Goal: Transaction & Acquisition: Purchase product/service

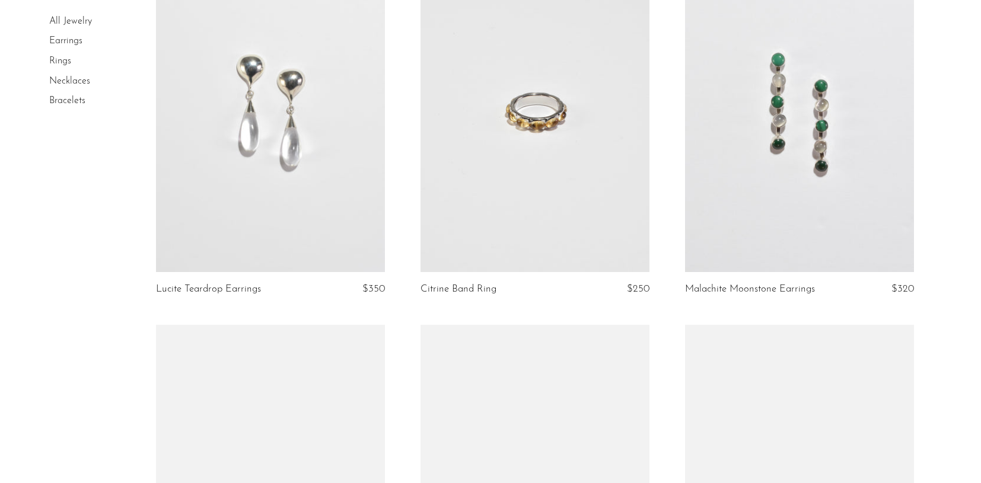
scroll to position [534, 0]
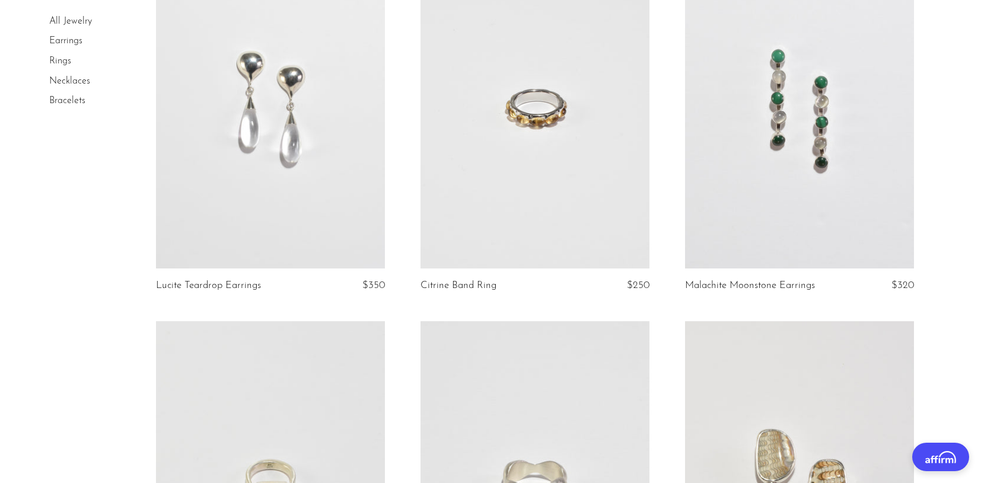
click at [286, 126] on link at bounding box center [270, 108] width 229 height 321
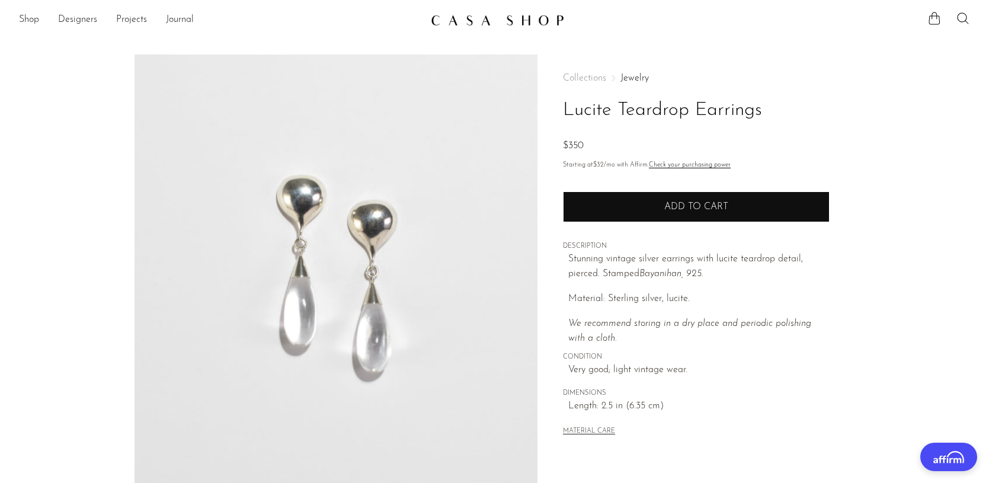
click at [701, 213] on button "Add to cart" at bounding box center [696, 206] width 267 height 31
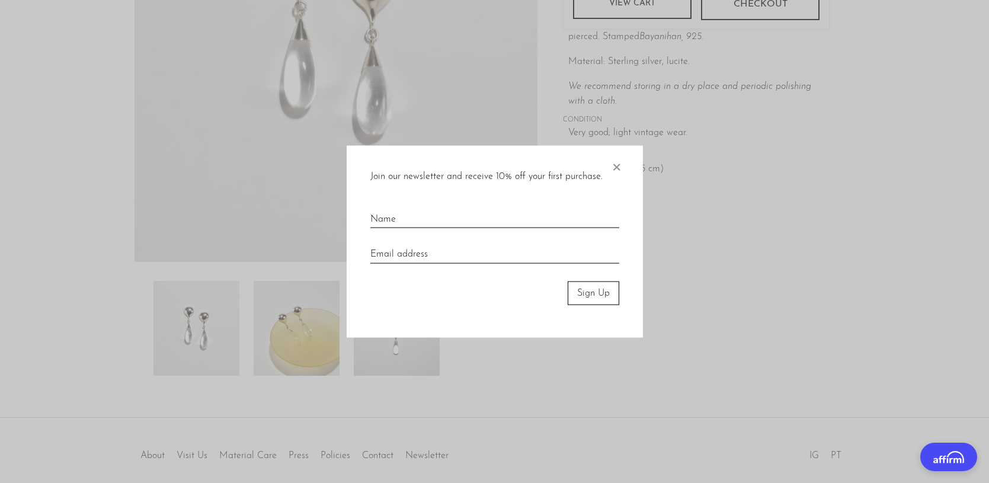
click at [621, 167] on span "×" at bounding box center [617, 164] width 12 height 38
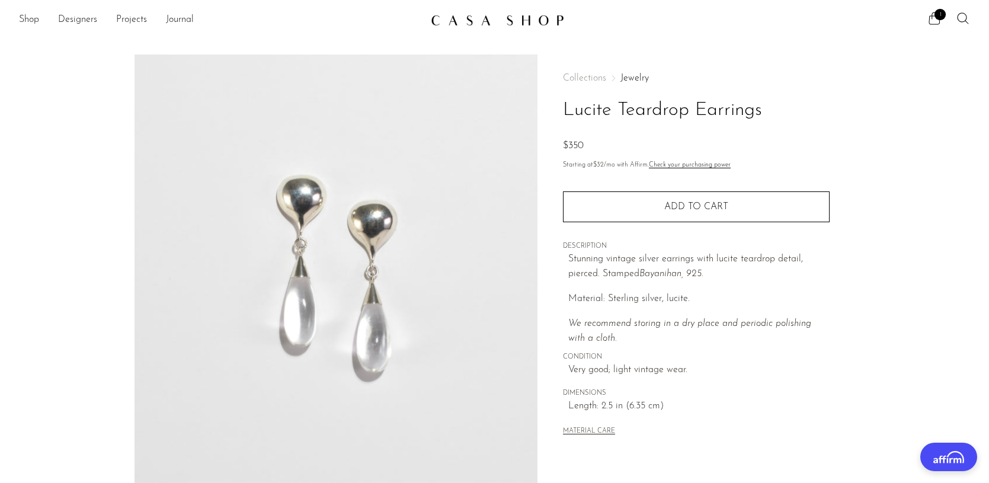
click at [946, 19] on ul "1" at bounding box center [949, 20] width 43 height 18
click at [926, 13] on div "1" at bounding box center [770, 20] width 403 height 18
click at [934, 18] on icon at bounding box center [935, 18] width 14 height 14
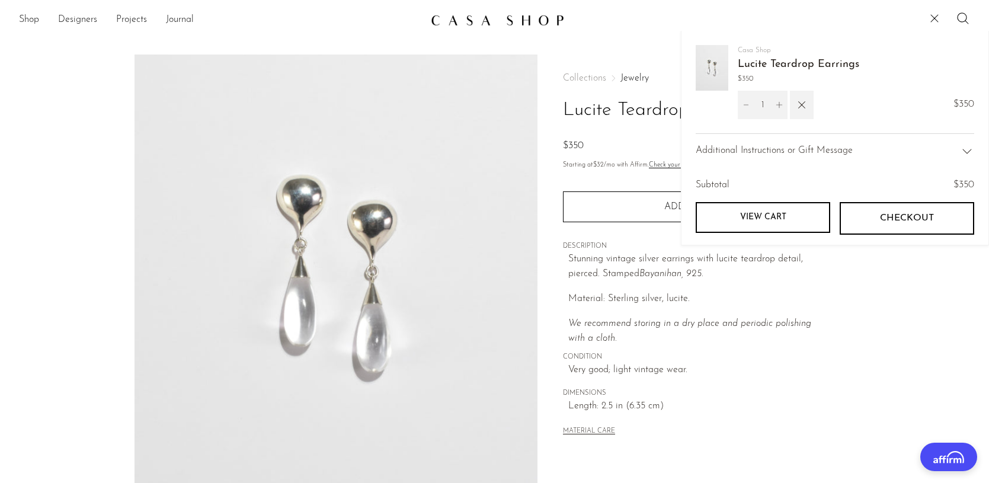
click at [882, 215] on span "Checkout" at bounding box center [907, 218] width 54 height 11
